Goal: Task Accomplishment & Management: Use online tool/utility

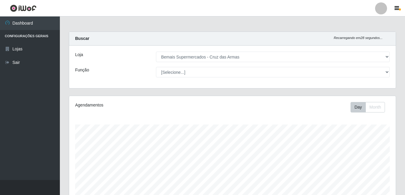
select select "412"
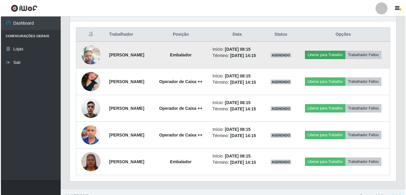
scroll to position [124, 327]
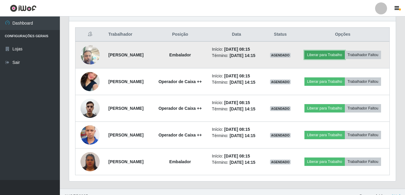
click at [345, 52] on button "Liberar para Trabalho" at bounding box center [324, 55] width 40 height 8
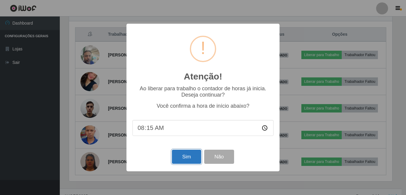
click at [189, 157] on button "Sim" at bounding box center [186, 156] width 29 height 14
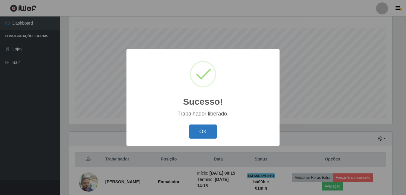
click at [199, 130] on button "OK" at bounding box center [203, 131] width 28 height 14
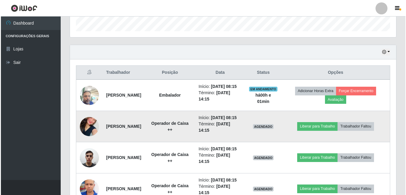
scroll to position [186, 0]
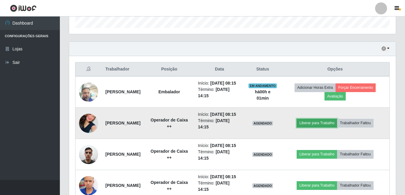
click at [320, 127] on button "Liberar para Trabalho" at bounding box center [317, 123] width 40 height 8
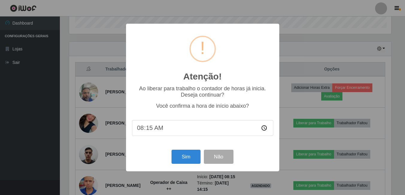
scroll to position [124, 324]
click at [186, 155] on button "Sim" at bounding box center [186, 156] width 29 height 14
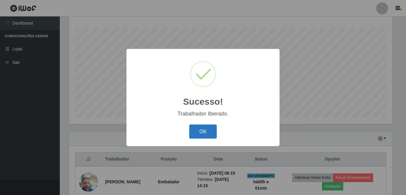
click at [202, 136] on button "OK" at bounding box center [203, 131] width 28 height 14
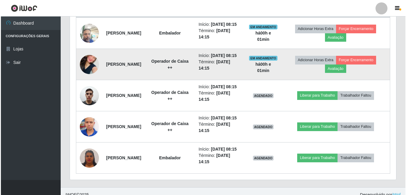
scroll to position [246, 0]
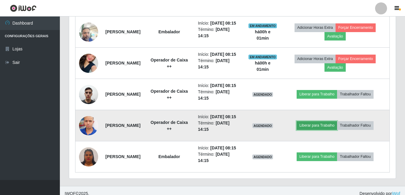
click at [323, 129] on button "Liberar para Trabalho" at bounding box center [317, 125] width 40 height 8
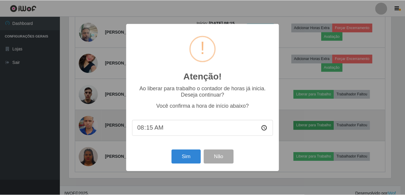
scroll to position [124, 324]
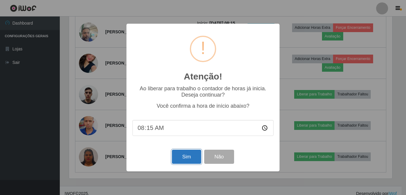
click at [184, 158] on button "Sim" at bounding box center [186, 156] width 29 height 14
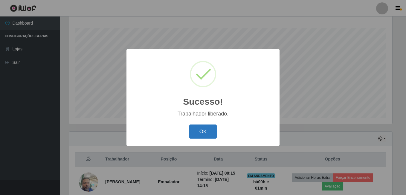
click at [202, 135] on button "OK" at bounding box center [203, 131] width 28 height 14
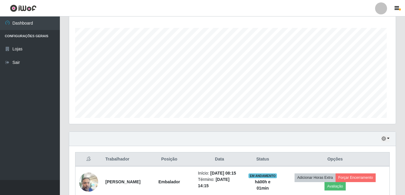
scroll to position [0, 0]
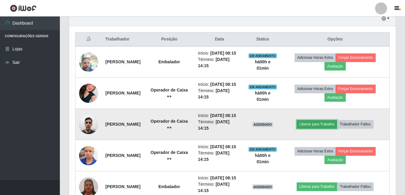
click at [312, 128] on button "Liberar para Trabalho" at bounding box center [317, 124] width 40 height 8
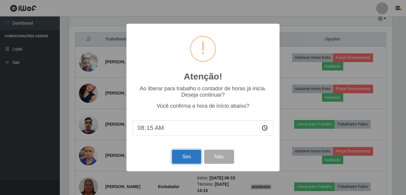
click at [186, 156] on button "Sim" at bounding box center [186, 156] width 29 height 14
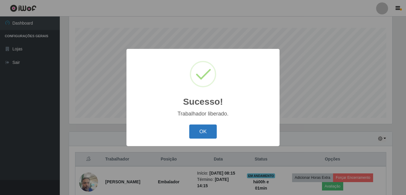
click at [193, 131] on button "OK" at bounding box center [203, 131] width 28 height 14
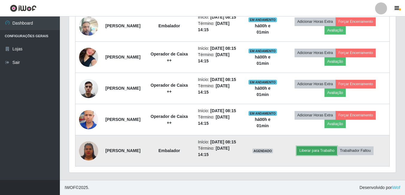
click at [330, 146] on button "Liberar para Trabalho" at bounding box center [317, 150] width 40 height 8
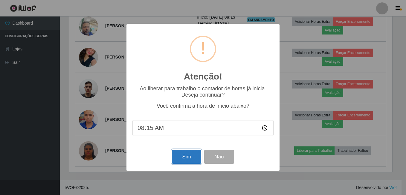
click at [184, 157] on button "Sim" at bounding box center [186, 156] width 29 height 14
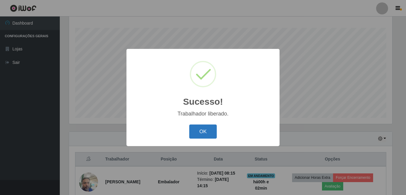
click at [198, 133] on button "OK" at bounding box center [203, 131] width 28 height 14
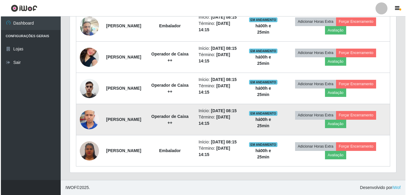
scroll to position [276, 0]
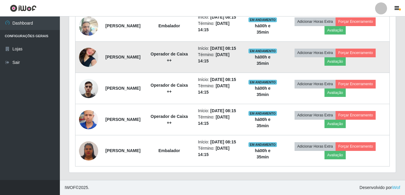
click at [86, 42] on img at bounding box center [88, 57] width 19 height 34
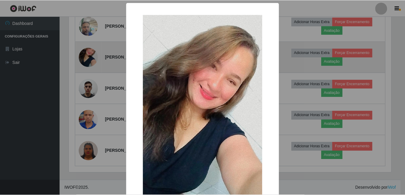
scroll to position [124, 324]
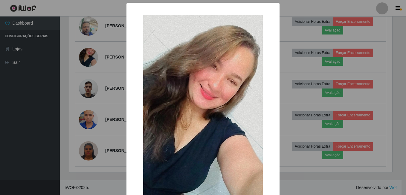
click at [61, 45] on div "× OK Cancel" at bounding box center [203, 97] width 406 height 195
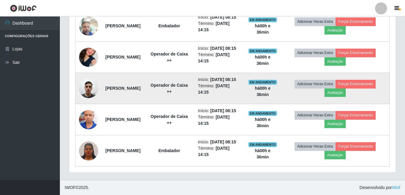
scroll to position [283, 0]
